Goal: Check status: Check status

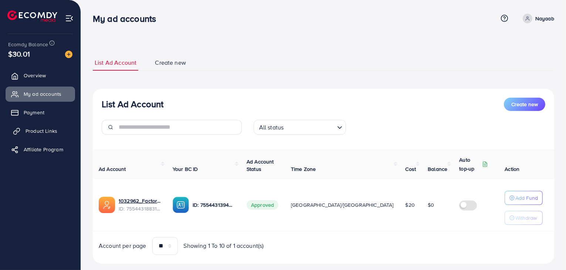
click at [43, 129] on span "Product Links" at bounding box center [42, 130] width 32 height 7
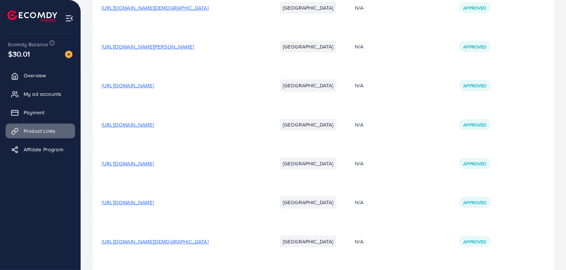
scroll to position [246, 0]
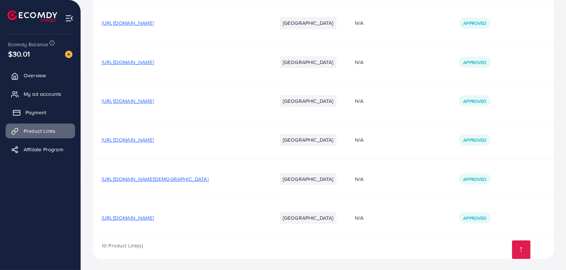
click at [46, 109] on span "Payment" at bounding box center [36, 112] width 21 height 7
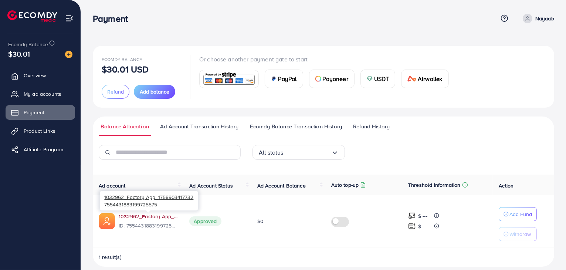
click at [157, 216] on link "1032962_Factory App_1758903417732" at bounding box center [148, 216] width 59 height 7
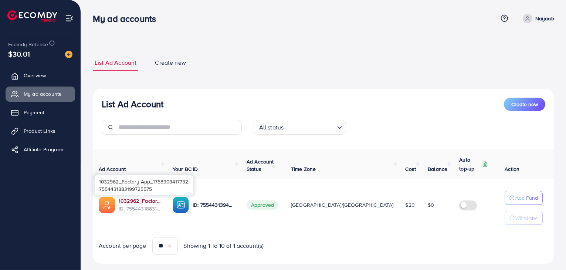
click at [145, 200] on link "1032962_Factory App_1758903417732" at bounding box center [140, 200] width 42 height 7
click at [151, 201] on link "1032962_Factory App_1758903417732" at bounding box center [140, 200] width 42 height 7
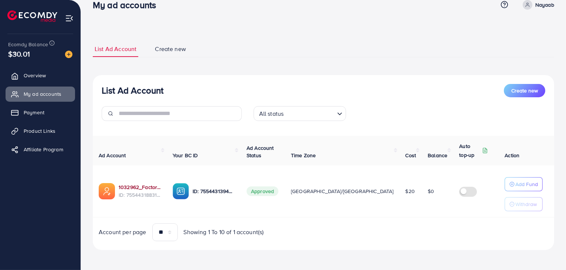
scroll to position [14, 0]
click at [132, 183] on div "1032962_Factory App_1758903417732 7554431883199725575" at bounding box center [144, 171] width 98 height 24
click at [133, 188] on link "1032962_Factory App_1758903417732" at bounding box center [140, 186] width 42 height 7
